Goal: Find specific page/section: Find specific page/section

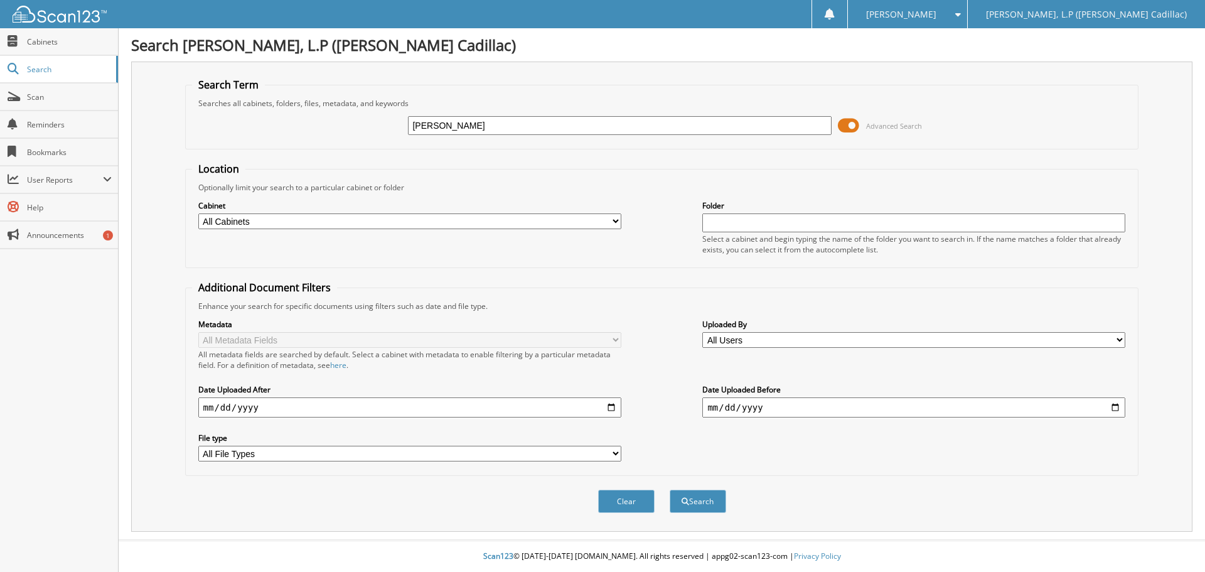
type input "[PERSON_NAME]"
click at [670, 490] on button "Search" at bounding box center [698, 501] width 57 height 23
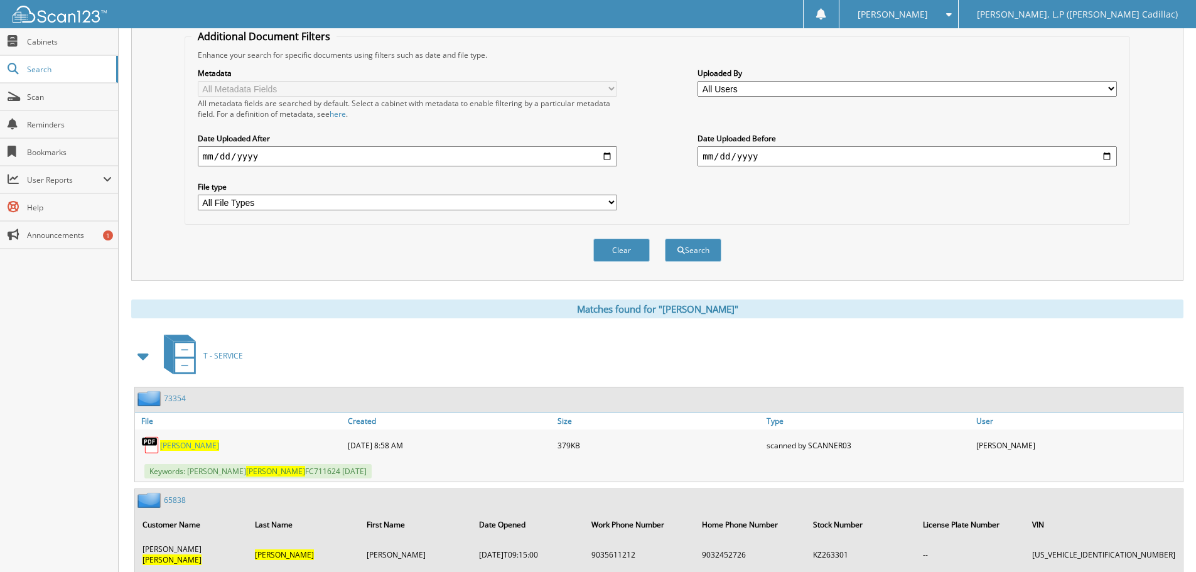
click at [147, 357] on span at bounding box center [144, 356] width 18 height 23
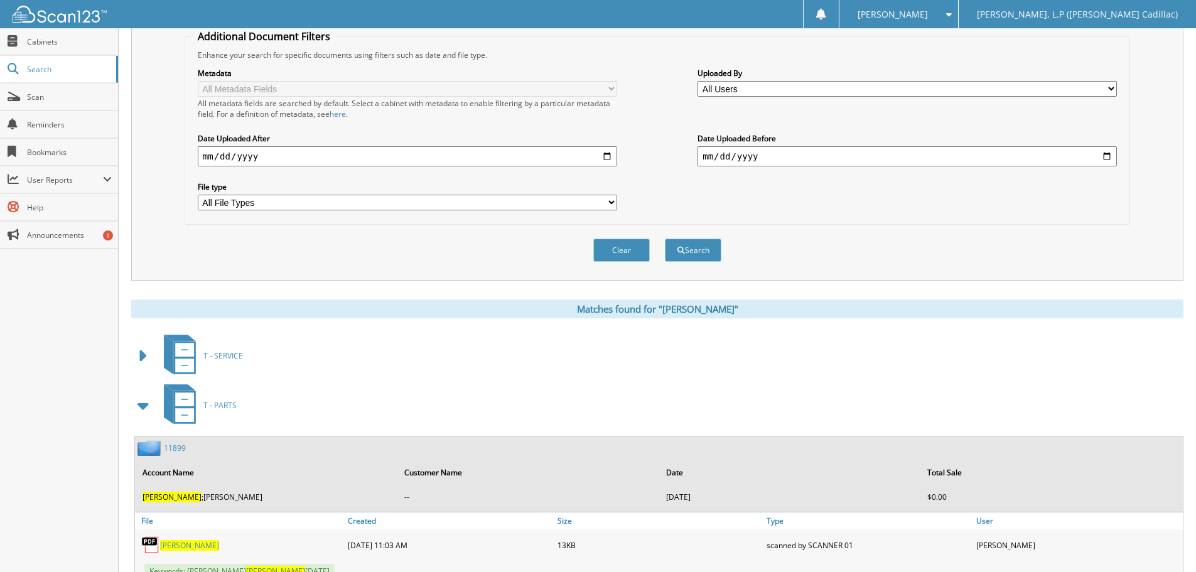
click at [146, 401] on span at bounding box center [144, 405] width 18 height 23
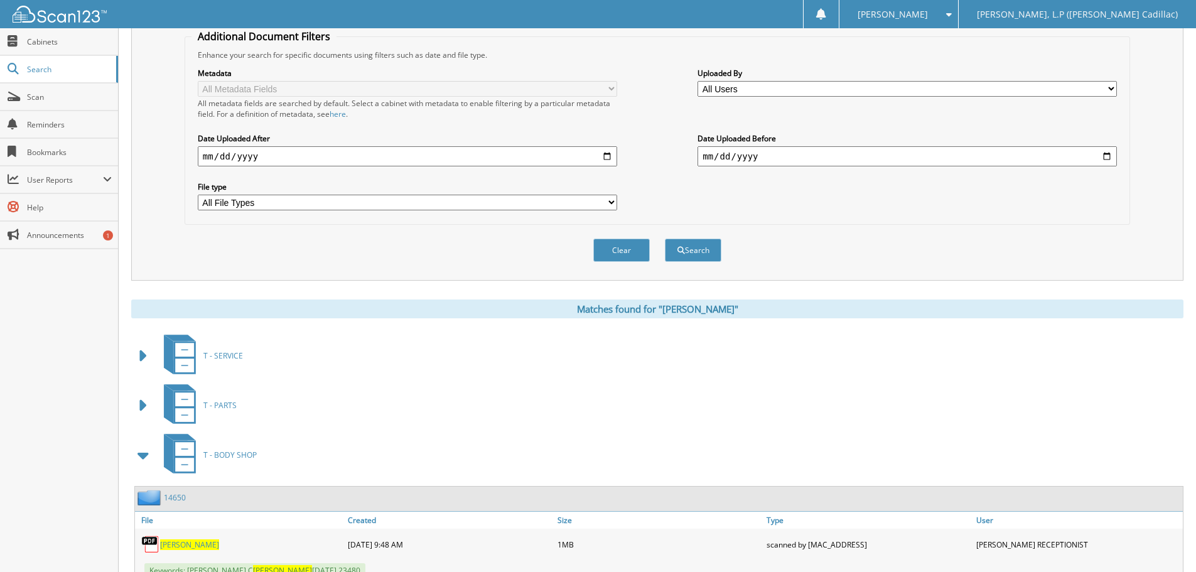
click at [145, 450] on span at bounding box center [144, 455] width 18 height 23
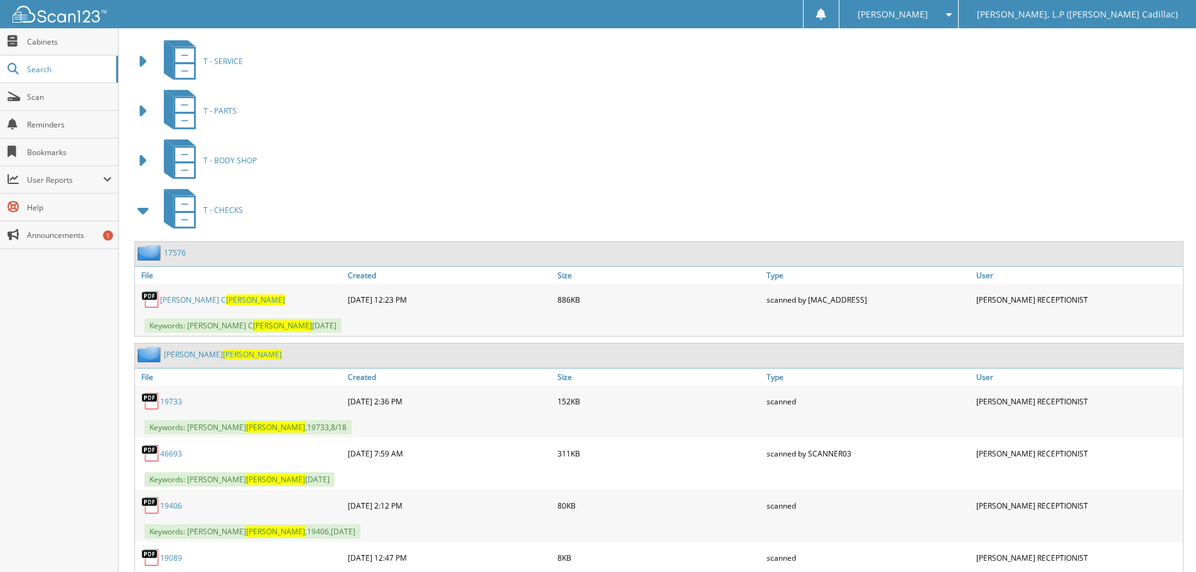
scroll to position [628, 0]
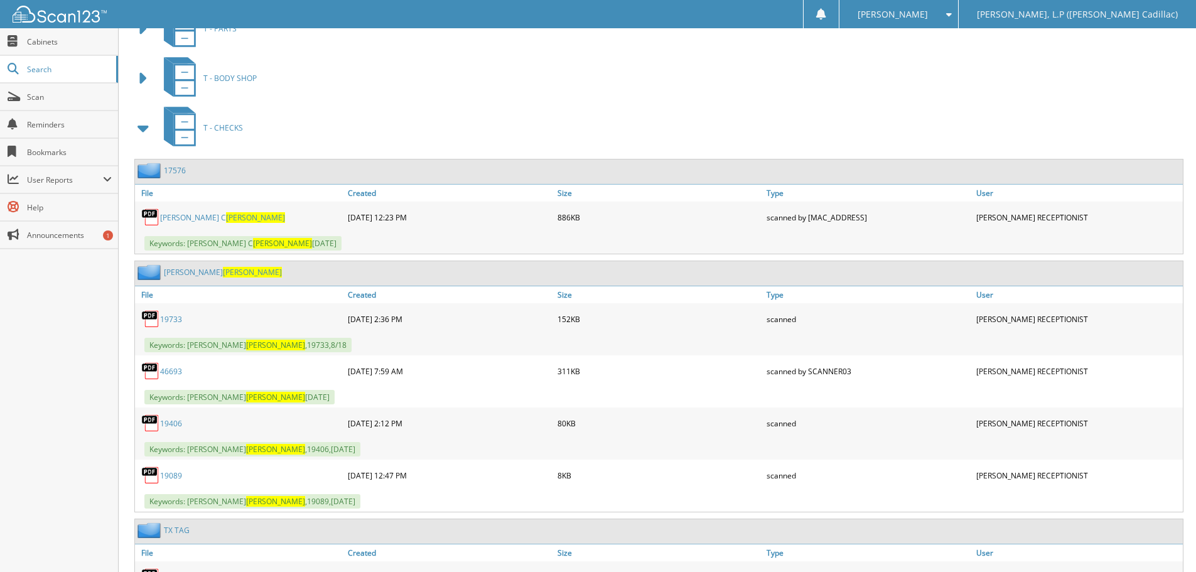
click at [141, 125] on span at bounding box center [144, 128] width 18 height 23
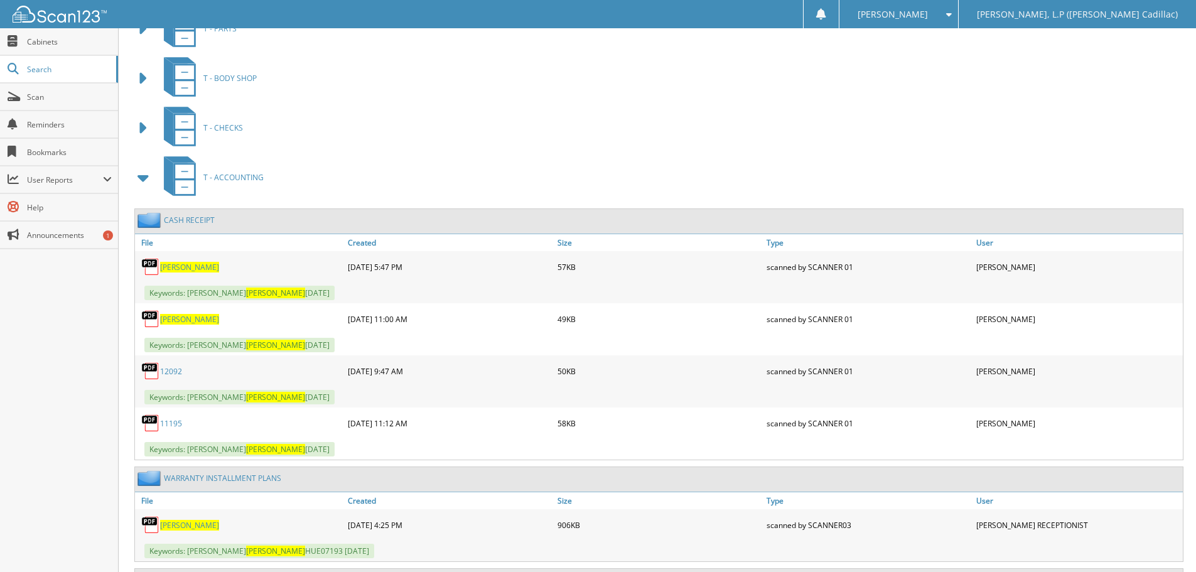
click at [151, 179] on span at bounding box center [144, 177] width 18 height 23
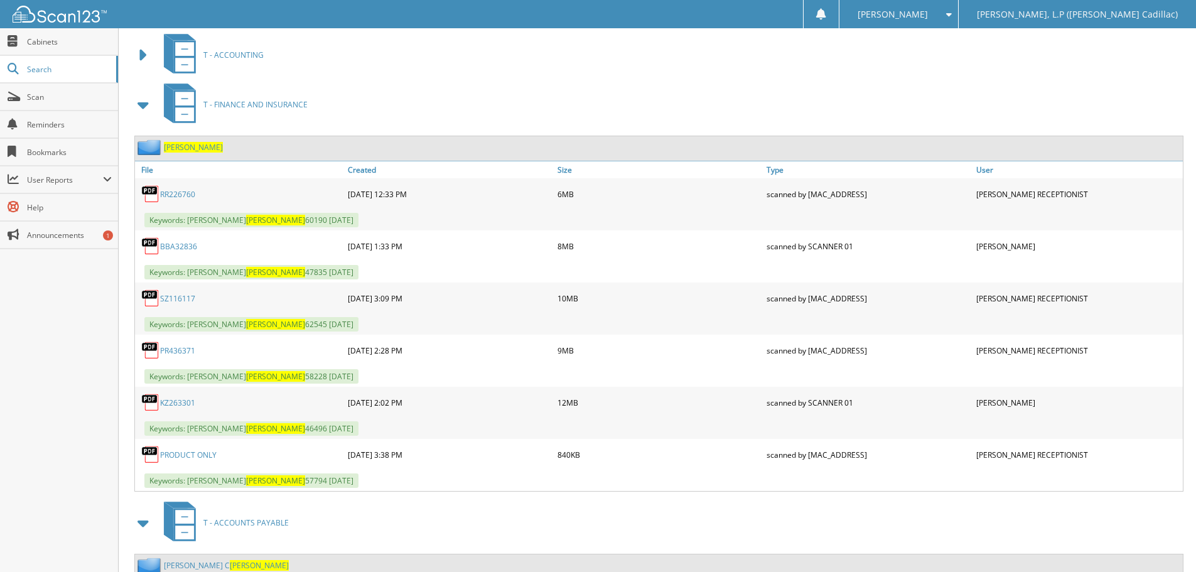
scroll to position [753, 0]
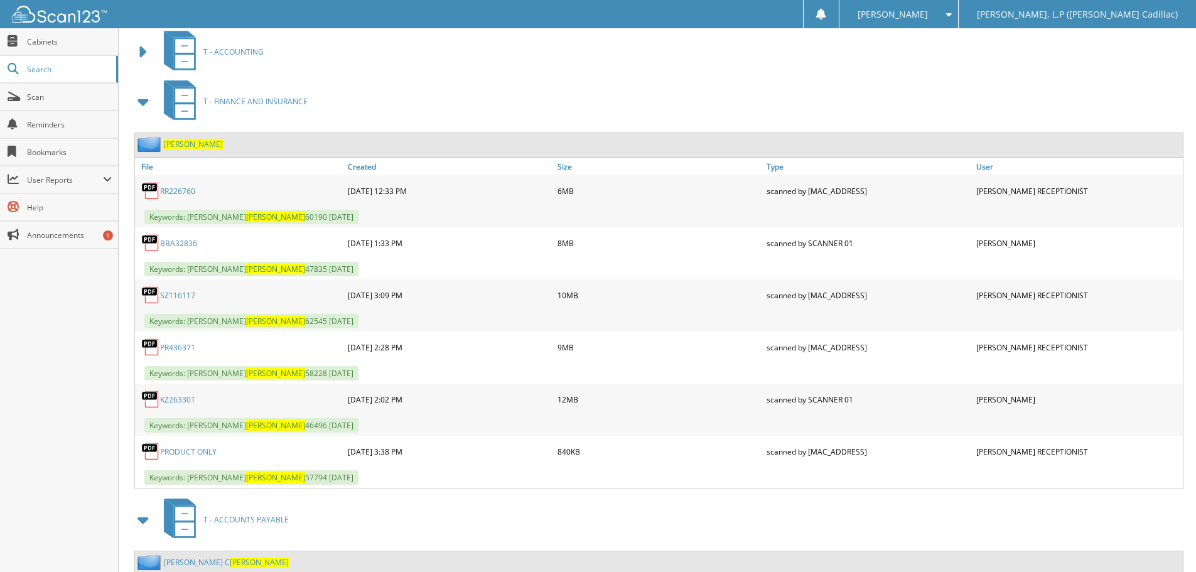
click at [187, 190] on link "RR226760" at bounding box center [177, 191] width 35 height 11
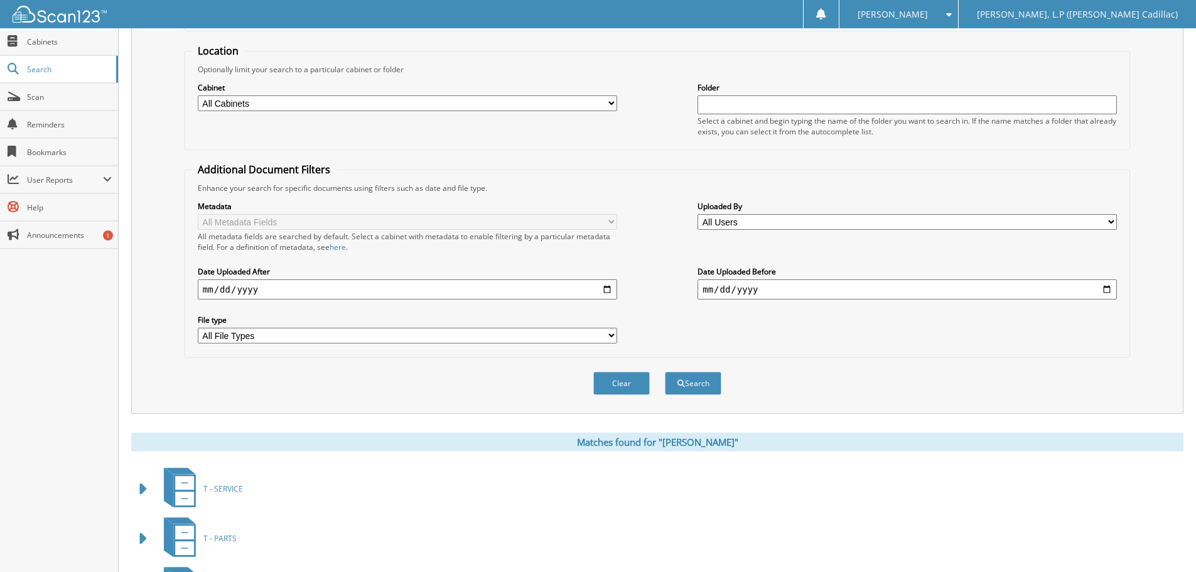
scroll to position [0, 0]
